Goal: Task Accomplishment & Management: Complete application form

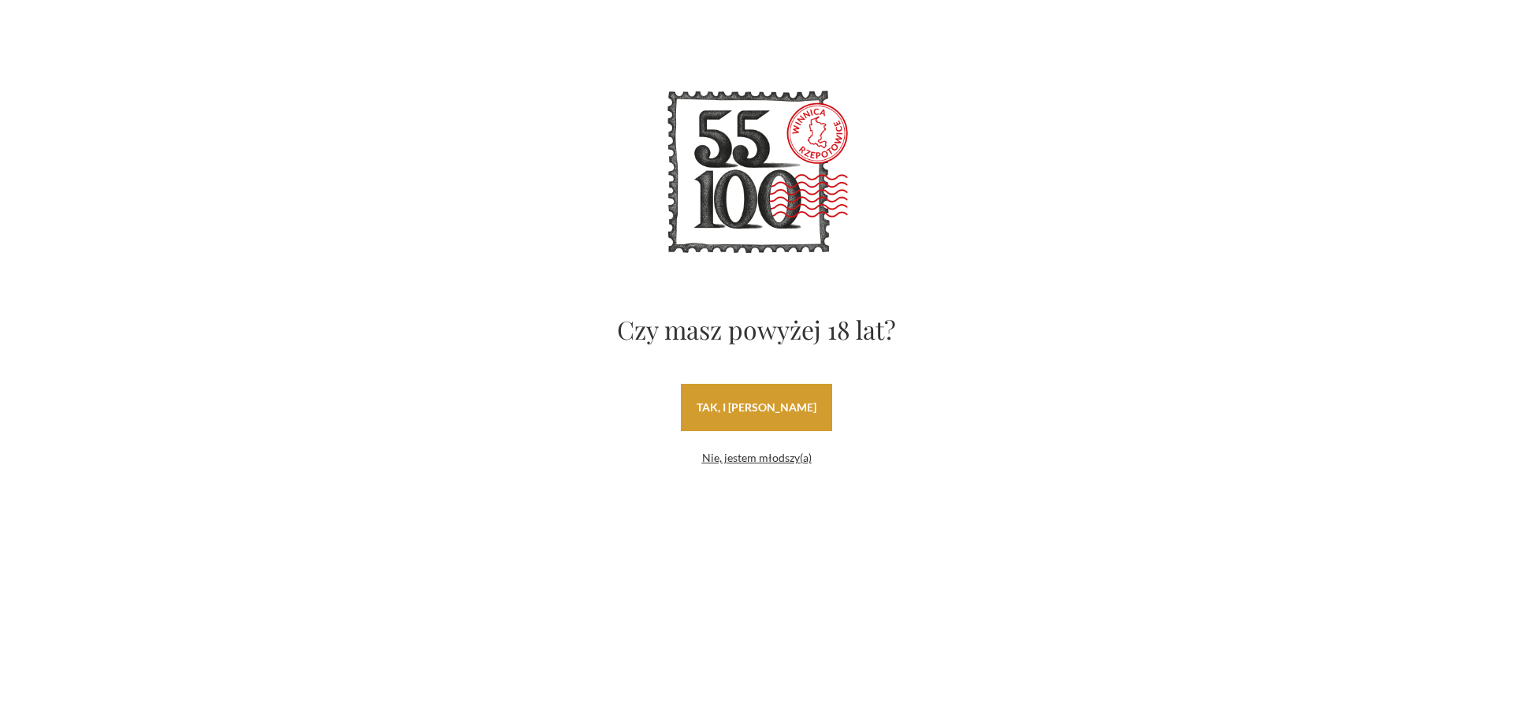
click at [806, 403] on link "tak, i [PERSON_NAME]" at bounding box center [756, 407] width 151 height 47
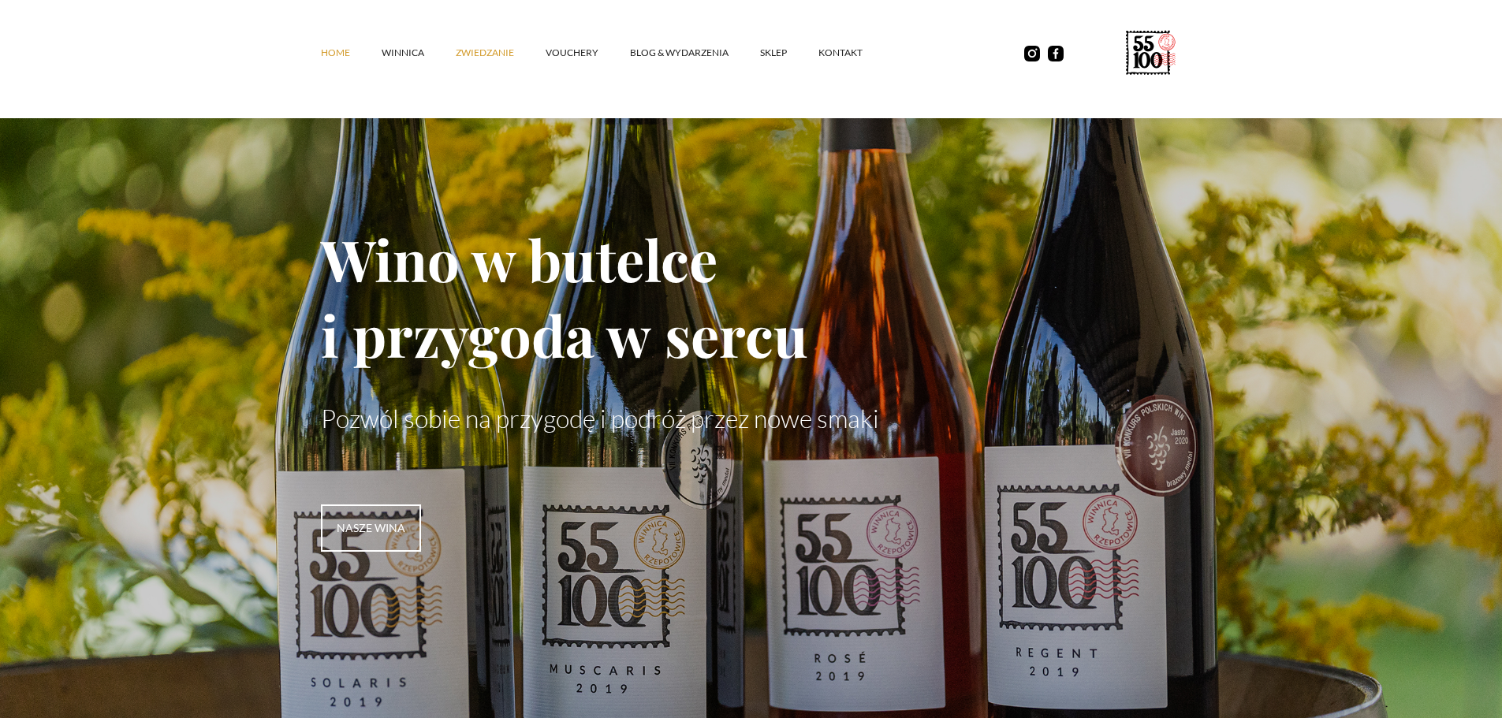
click at [501, 46] on link "ZWIEDZANIE" at bounding box center [501, 52] width 90 height 47
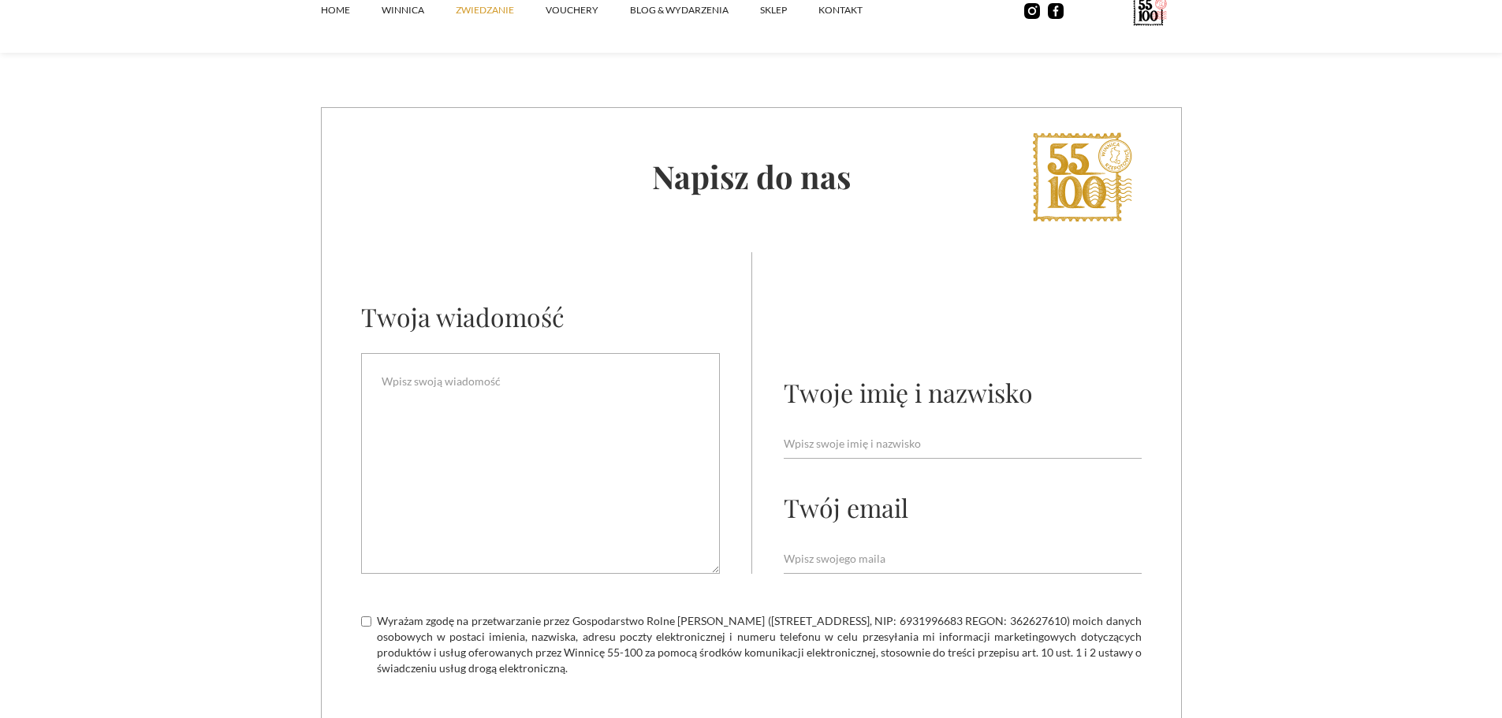
scroll to position [4414, 0]
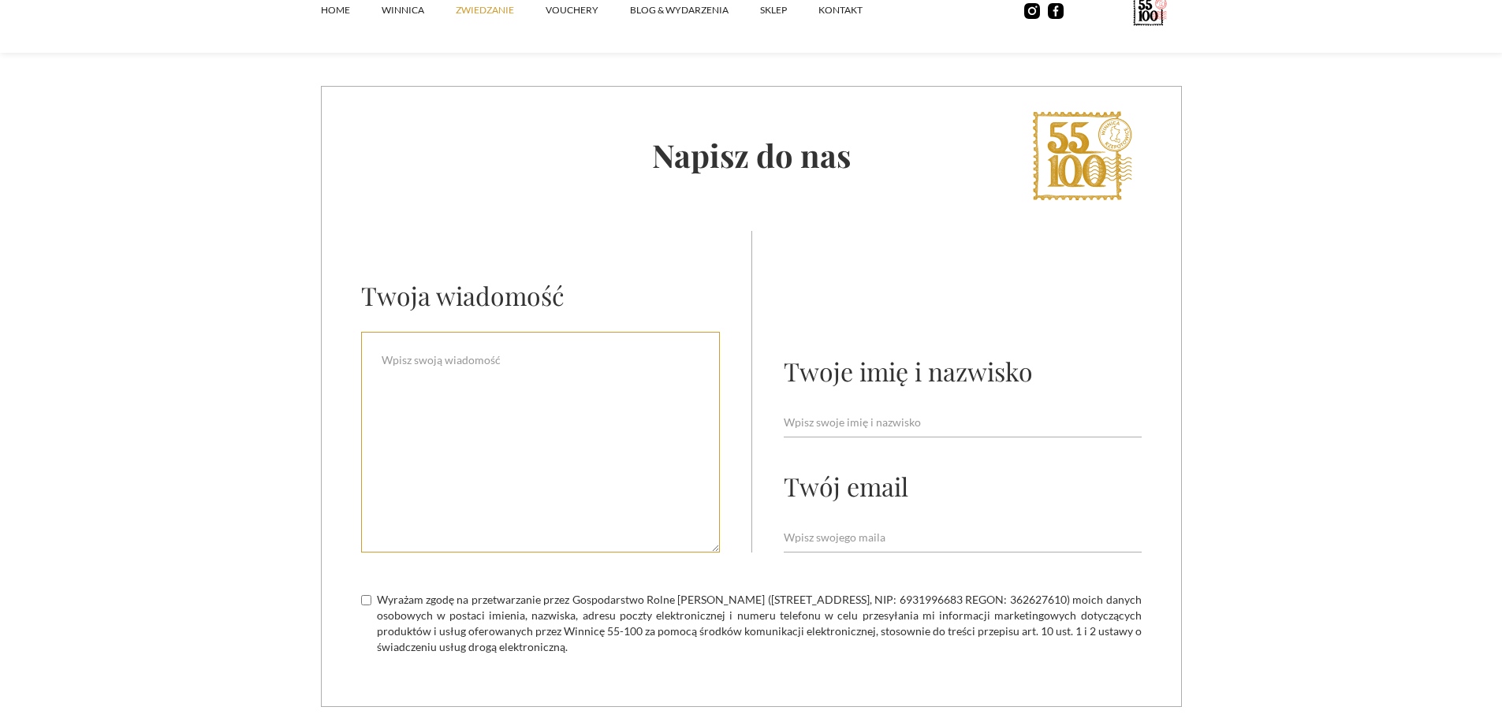
click at [415, 338] on textarea "Email Form" at bounding box center [540, 442] width 359 height 221
click at [914, 354] on div "Twoje imię i nazwisko" at bounding box center [907, 371] width 249 height 34
click at [824, 408] on input "Email Form" at bounding box center [962, 423] width 358 height 30
type input "Joanna Kosater"
click at [842, 523] on input "Email Form" at bounding box center [962, 538] width 358 height 30
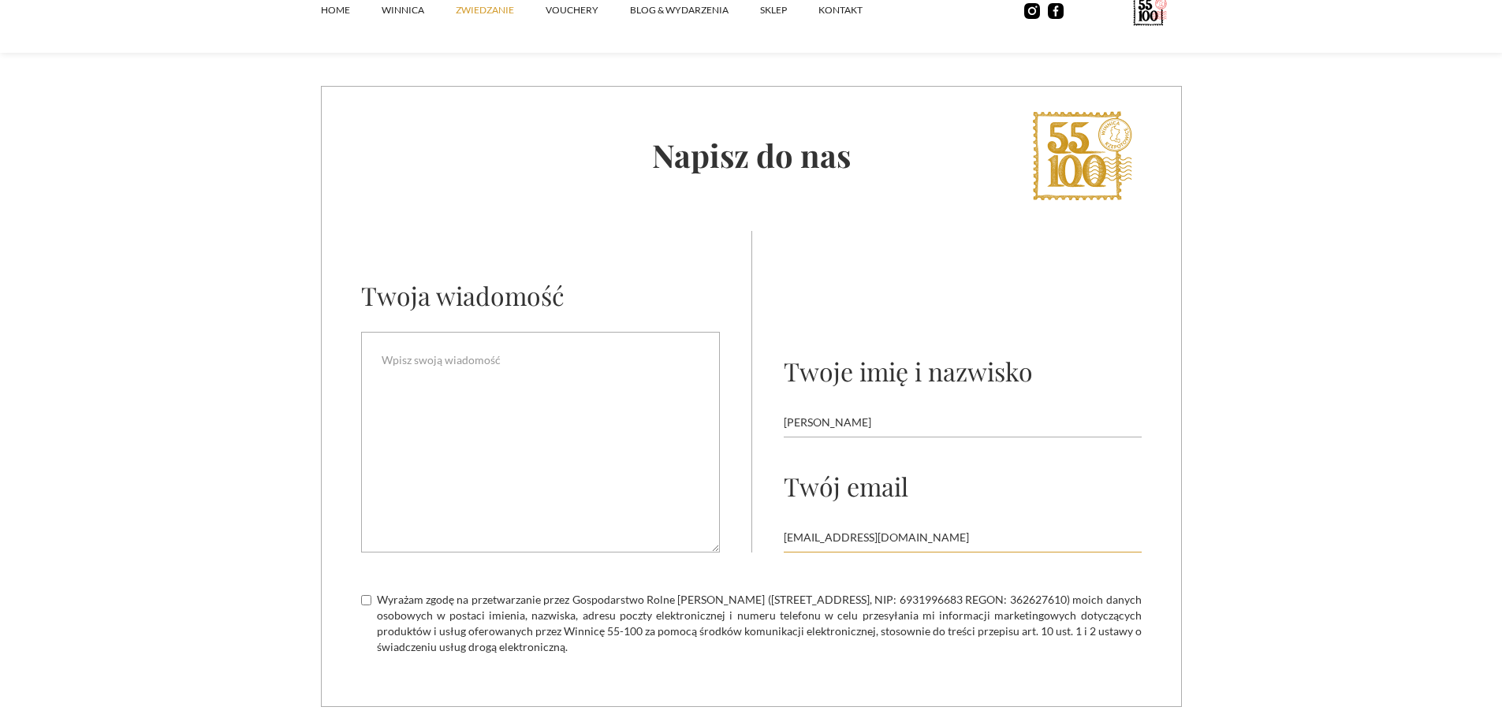
type input "aisakosater@gmail.com"
click at [359, 345] on form "Twoja wiadomość Twoje imię i nazwisko Joanna Kosater Twój email aisakosater@gma…" at bounding box center [751, 462] width 859 height 463
drag, startPoint x: 378, startPoint y: 333, endPoint x: 396, endPoint y: 341, distance: 19.8
click at [384, 337] on textarea "Email Form" at bounding box center [540, 442] width 359 height 221
click at [492, 334] on textarea "Dzień dobry, czy w dniu 28.09.2025 lub 4.10 czy 5.10.2025" at bounding box center [540, 442] width 359 height 221
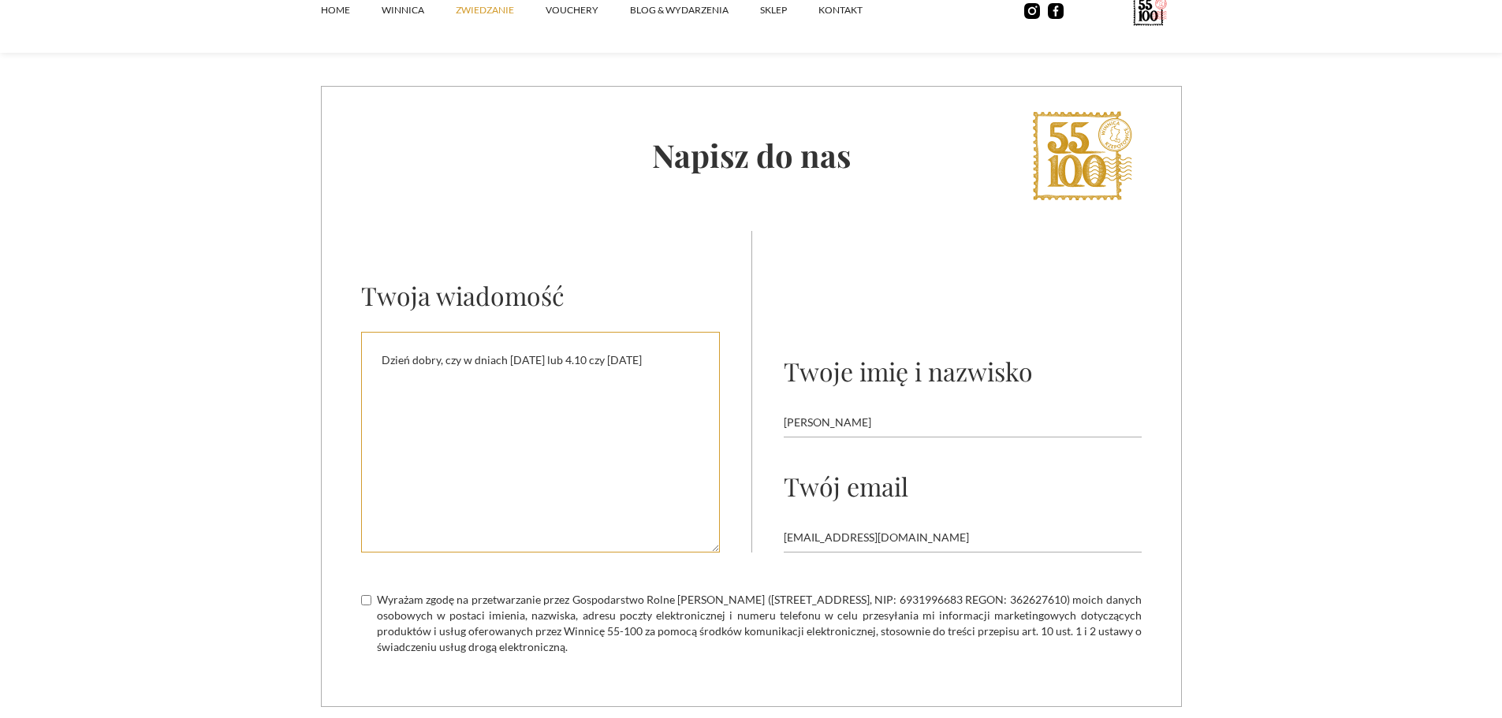
click at [623, 332] on textarea "Dzień dobry, czy w dniach 28.09.2025 lub 4.10 czy 5.10.2025" at bounding box center [540, 442] width 359 height 221
click at [677, 332] on textarea "Dzień dobry, czy w dniach 28.09.2025 lub 4.10 czy 5.10.2025" at bounding box center [540, 442] width 359 height 221
click at [606, 435] on textarea "Dzień dobry, czy w dniach 28.09.2025 lub 4.10 czy 5.10.2025 będzie można zapisa…" at bounding box center [540, 442] width 359 height 221
type textarea "Dzień dobry, czy w dniach 28.09.2025 lub 4.10 czy 5.10.2025 będzie można zapisa…"
click at [370, 595] on input "Wyrażam zgodę na przetwarzanie przez Gospodarstwo Rolne Tomasz Pilawka (Ślubów …" at bounding box center [366, 600] width 10 height 10
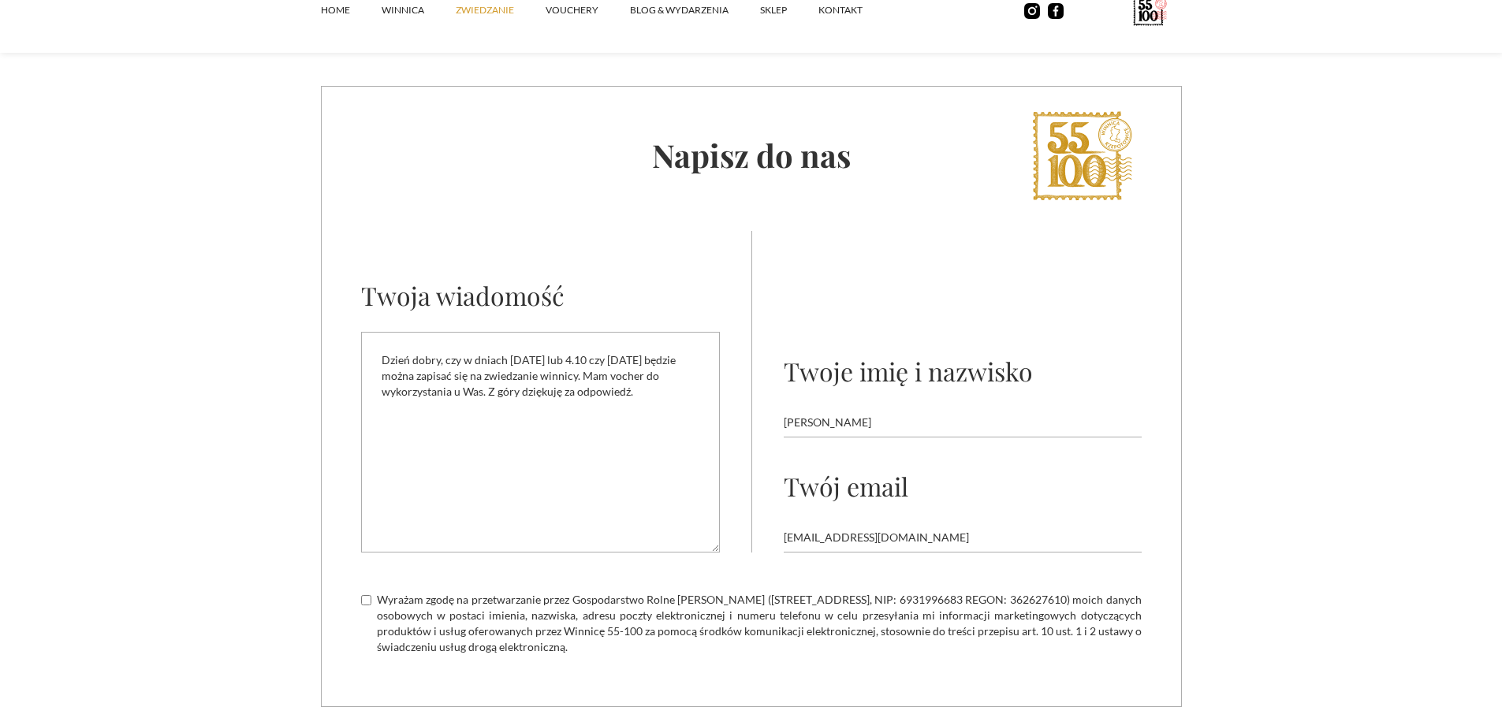
checkbox input "true"
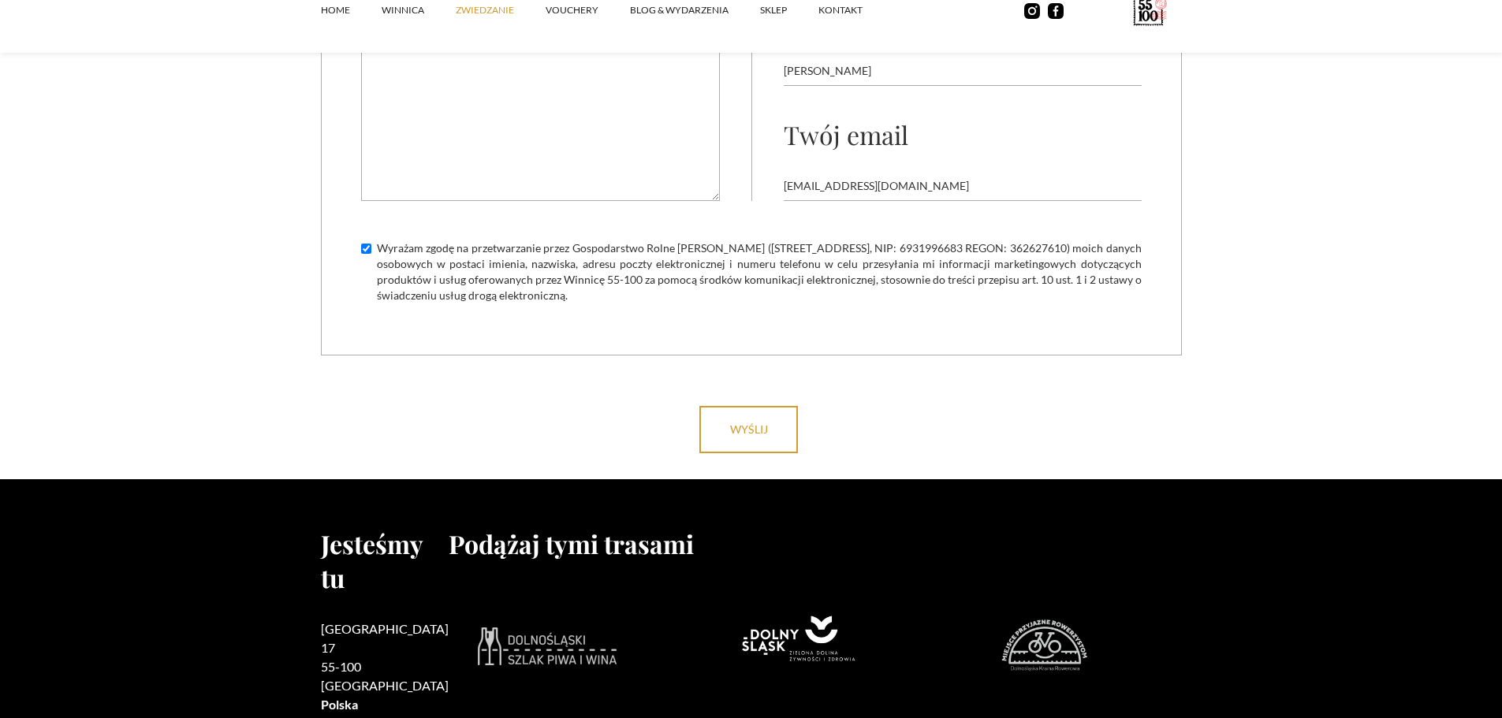
scroll to position [4808, 0]
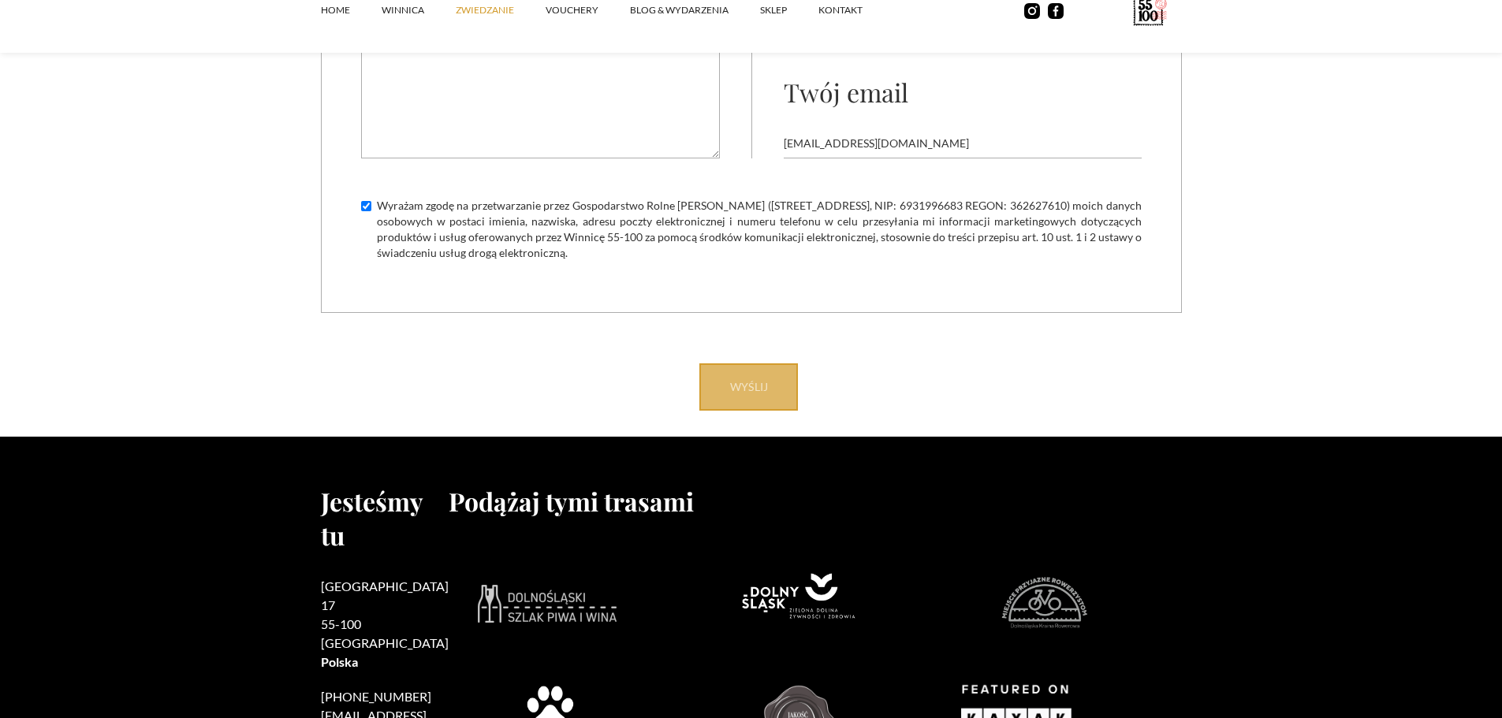
click at [776, 363] on input "wyślij" at bounding box center [748, 386] width 99 height 47
type input "Please wait..."
